Goal: Information Seeking & Learning: Learn about a topic

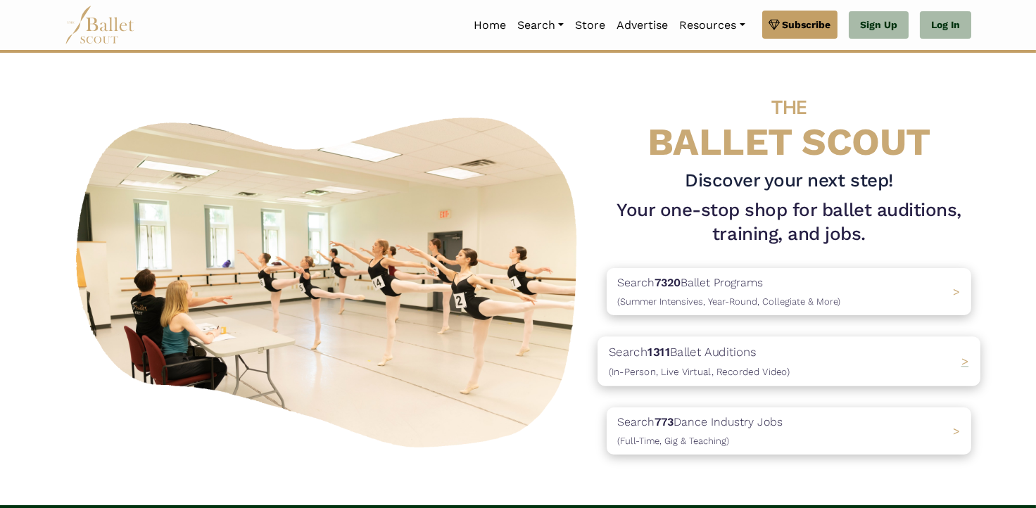
click at [696, 363] on p "Search 1311 Ballet Auditions (In-Person, Live Virtual, Recorded Video)" at bounding box center [699, 362] width 181 height 38
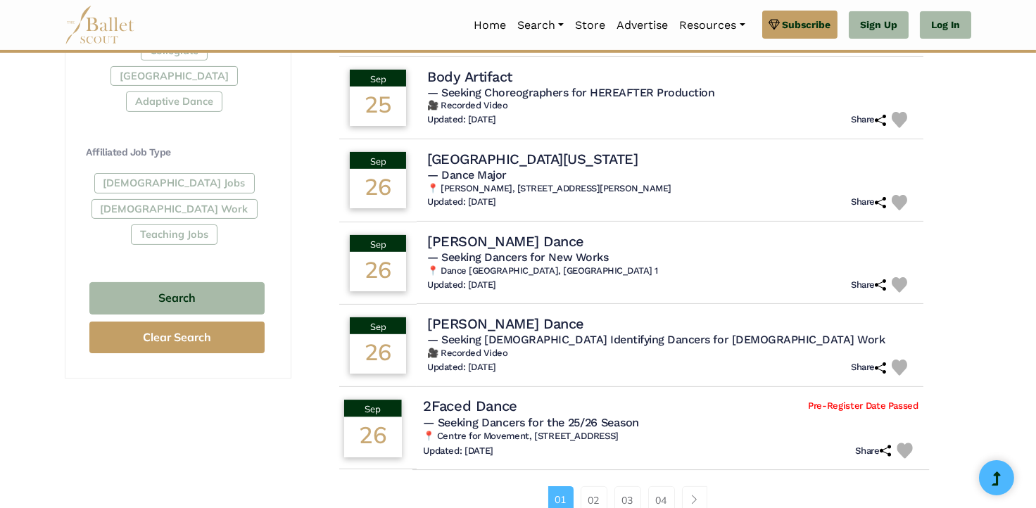
scroll to position [774, 0]
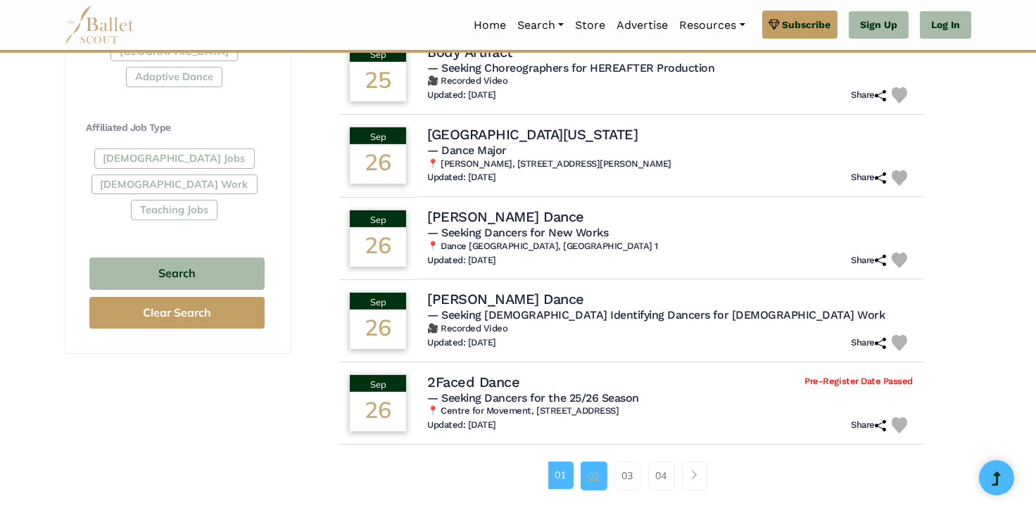
click at [591, 469] on link "02" at bounding box center [594, 476] width 27 height 28
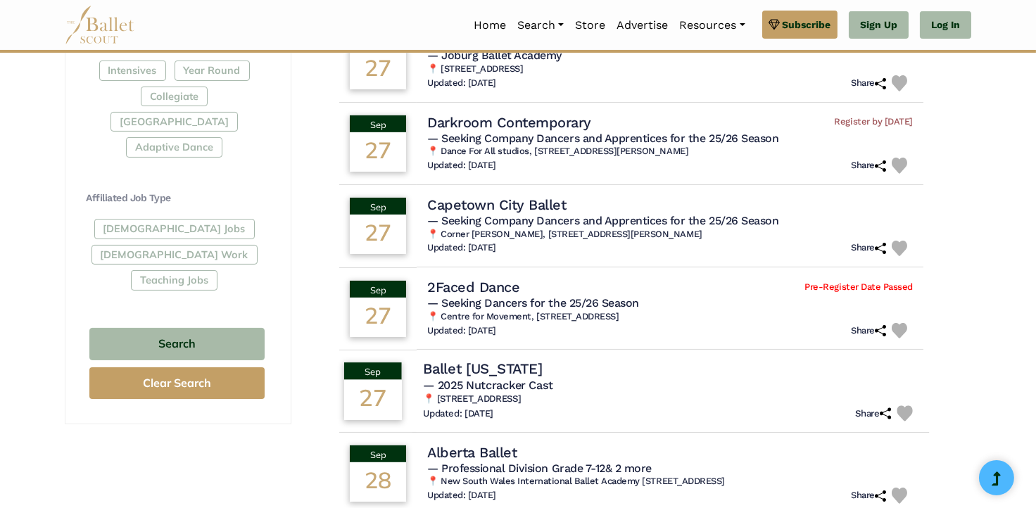
scroll to position [774, 0]
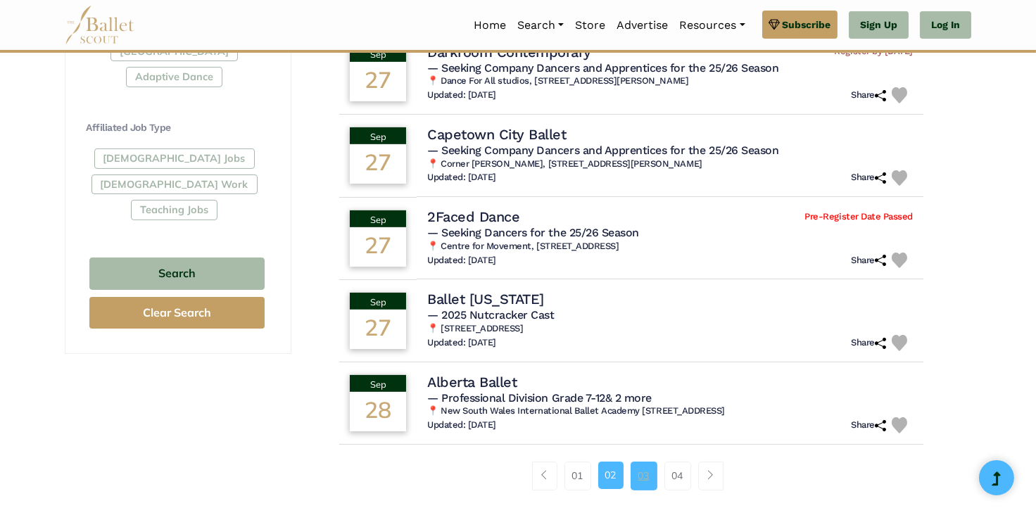
click at [641, 474] on link "03" at bounding box center [643, 476] width 27 height 28
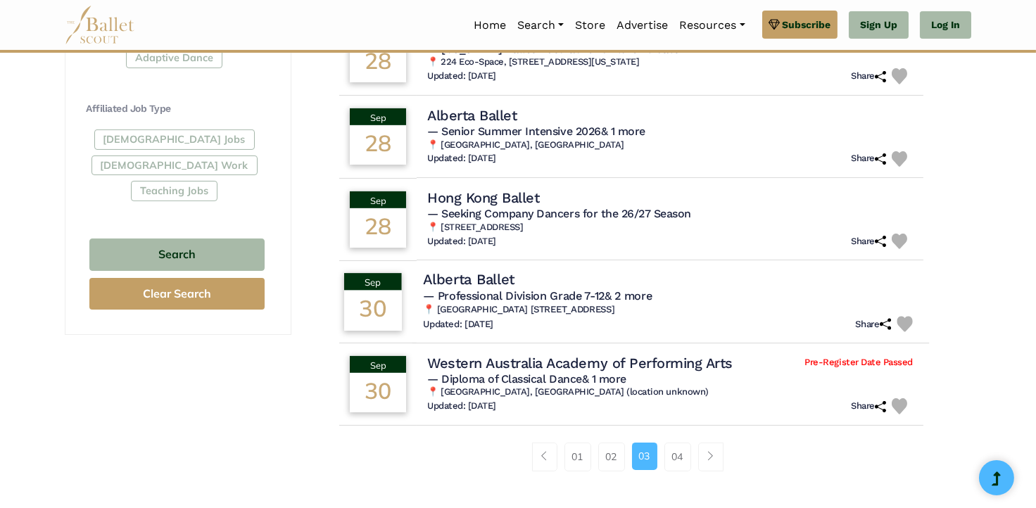
scroll to position [774, 0]
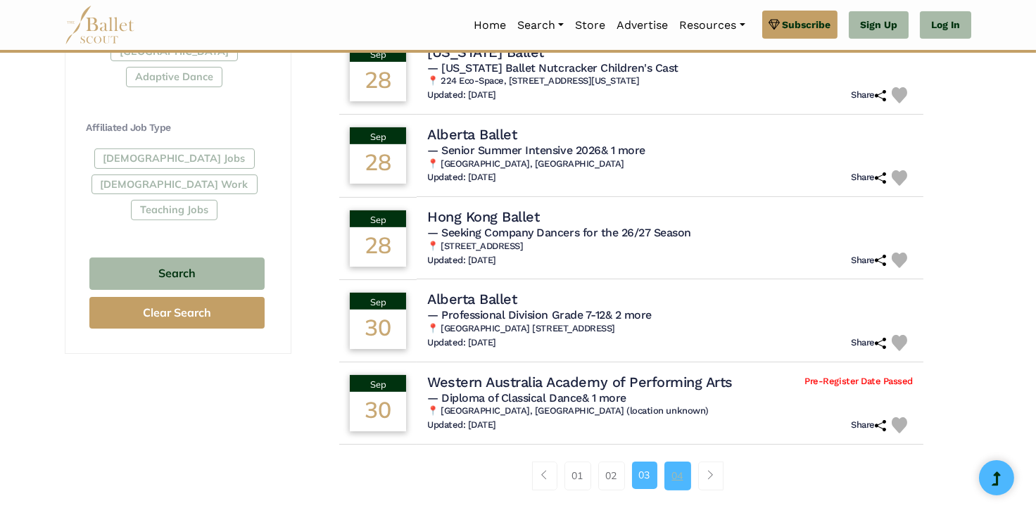
click at [674, 472] on link "04" at bounding box center [677, 476] width 27 height 28
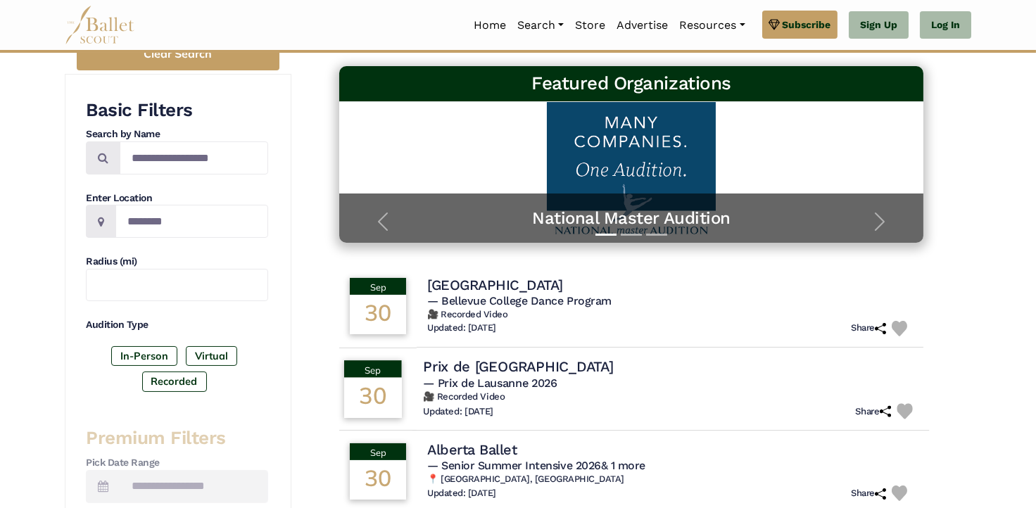
scroll to position [281, 0]
